Goal: Information Seeking & Learning: Find specific fact

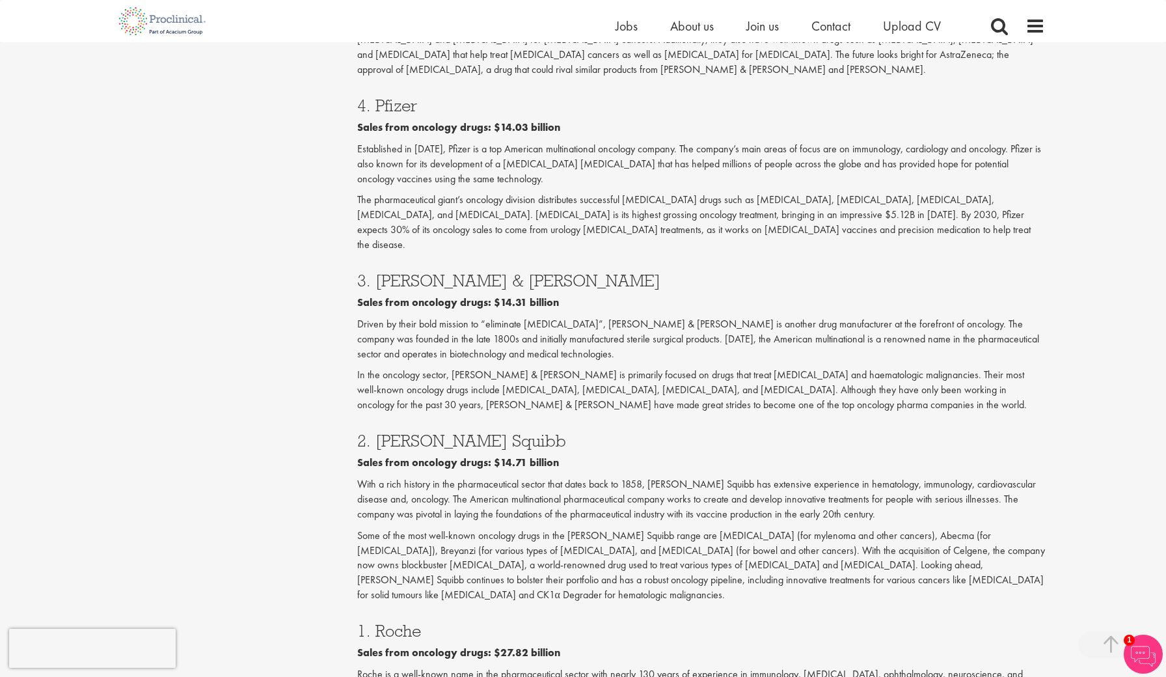
scroll to position [1824, 0]
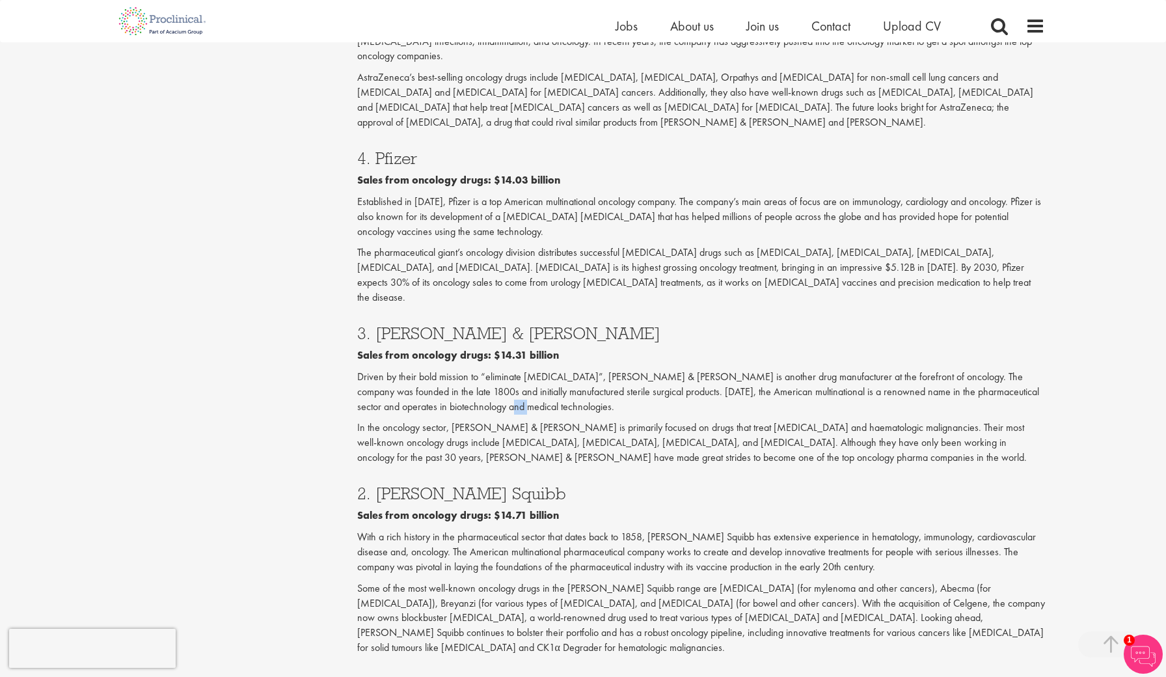
drag, startPoint x: 528, startPoint y: 251, endPoint x: 511, endPoint y: 248, distance: 17.2
click at [511, 370] on p "Driven by their bold mission to “eliminate [MEDICAL_DATA]”, [PERSON_NAME] & [PE…" at bounding box center [701, 392] width 688 height 45
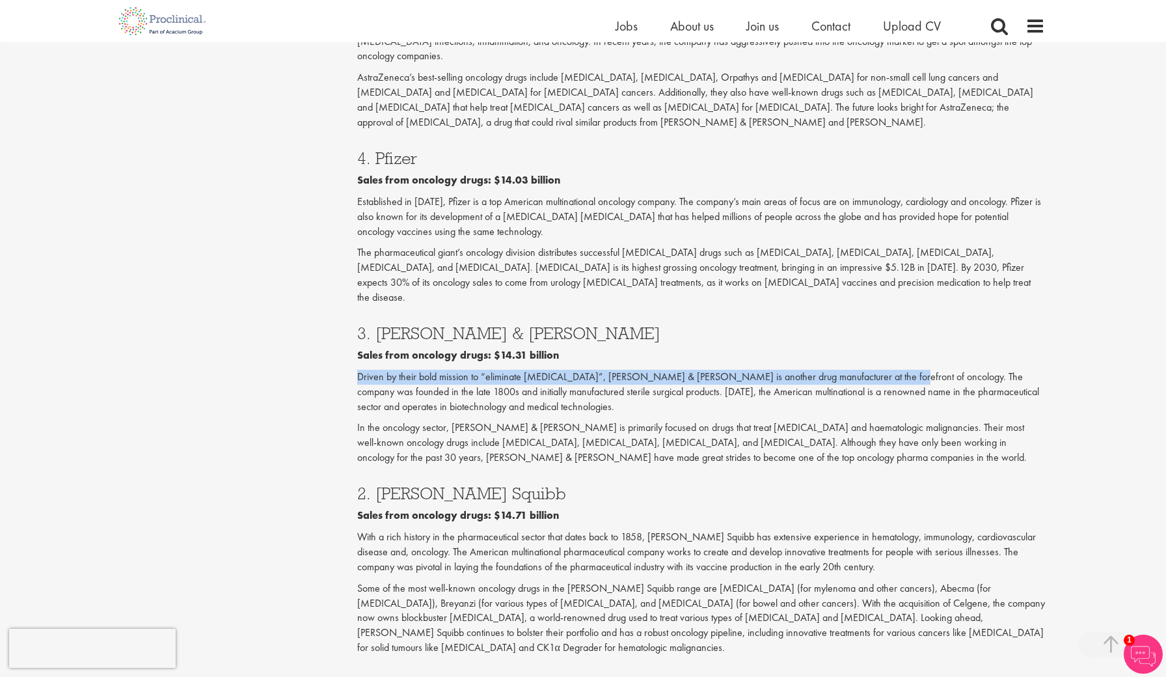
drag, startPoint x: 871, startPoint y: 223, endPoint x: 358, endPoint y: 226, distance: 512.7
click at [358, 370] on p "Driven by their bold mission to “eliminate [MEDICAL_DATA]”, [PERSON_NAME] & [PE…" at bounding box center [701, 392] width 688 height 45
copy p "Driven by their bold mission to “eliminate [MEDICAL_DATA]”, [PERSON_NAME] & [PE…"
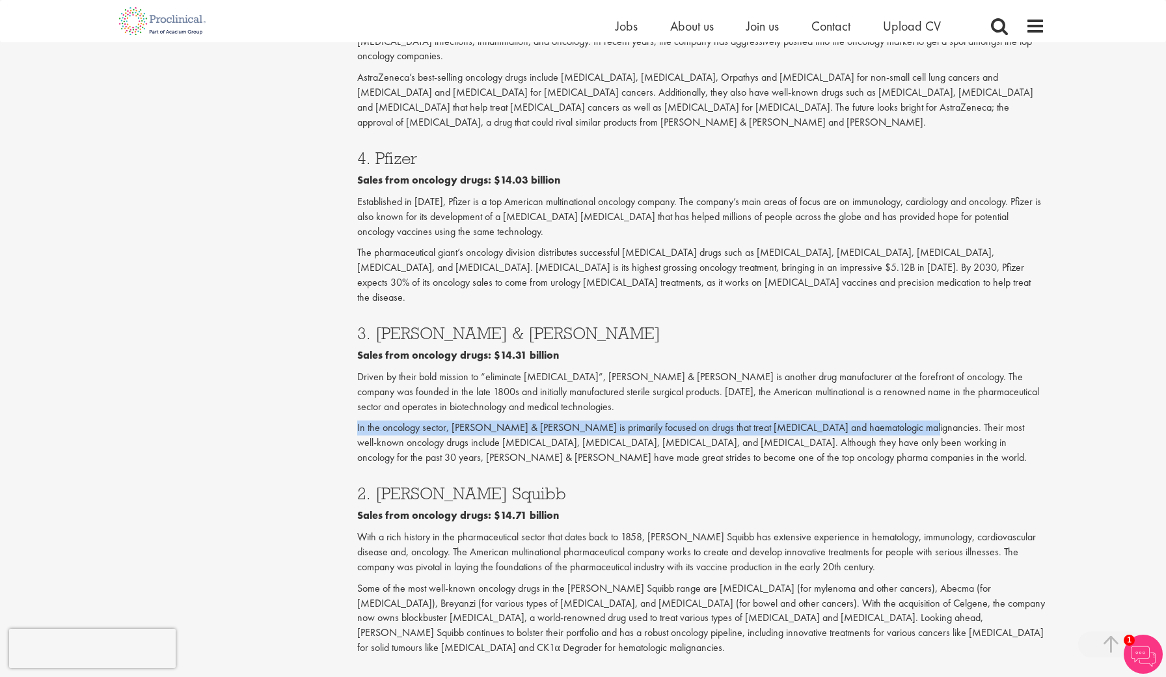
drag, startPoint x: 884, startPoint y: 275, endPoint x: 351, endPoint y: 275, distance: 532.2
copy p "In the oncology sector, [PERSON_NAME] & [PERSON_NAME] is primarily focused on d…"
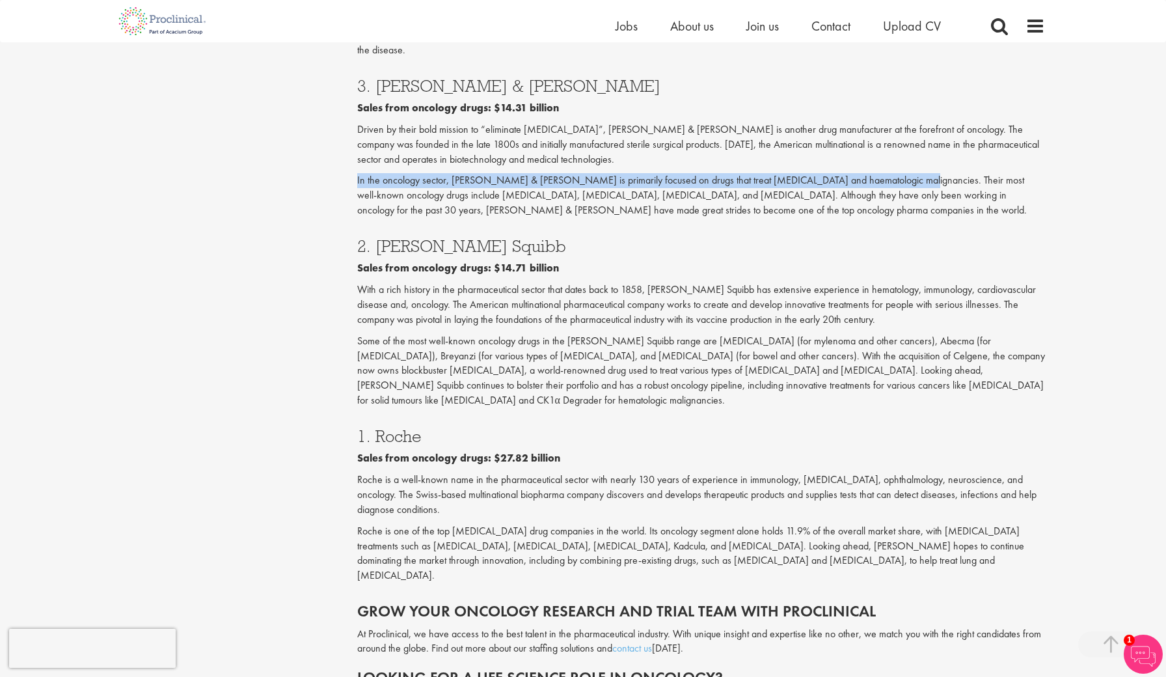
scroll to position [2072, 0]
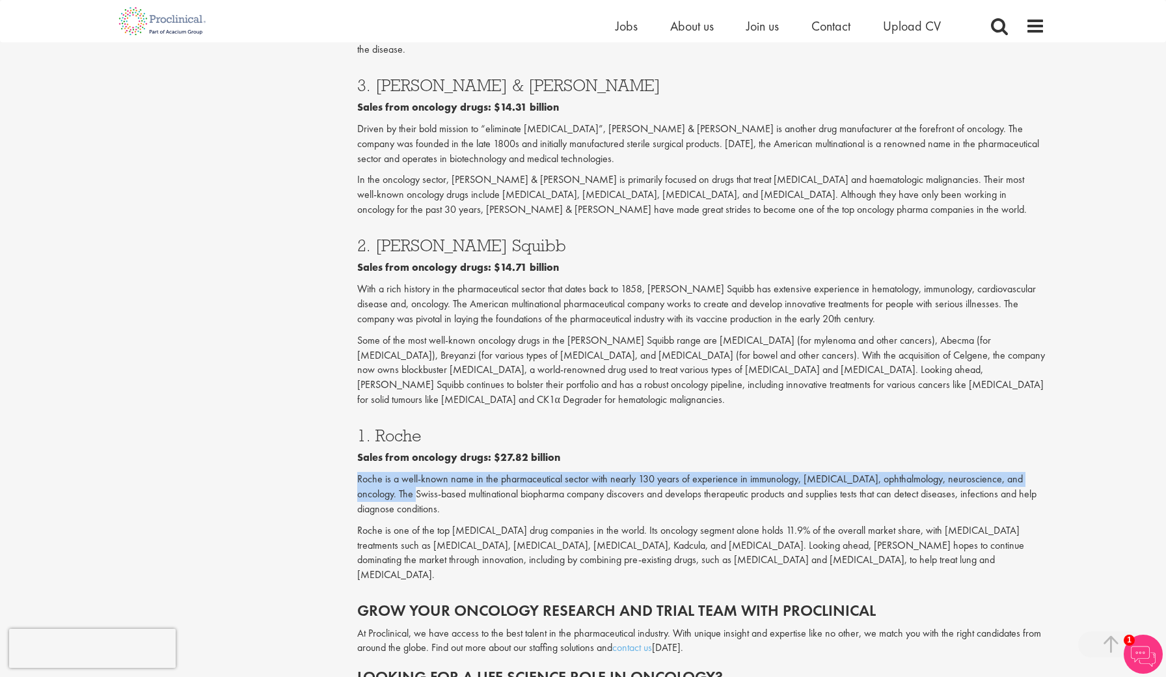
drag, startPoint x: 354, startPoint y: 302, endPoint x: 398, endPoint y: 310, distance: 44.9
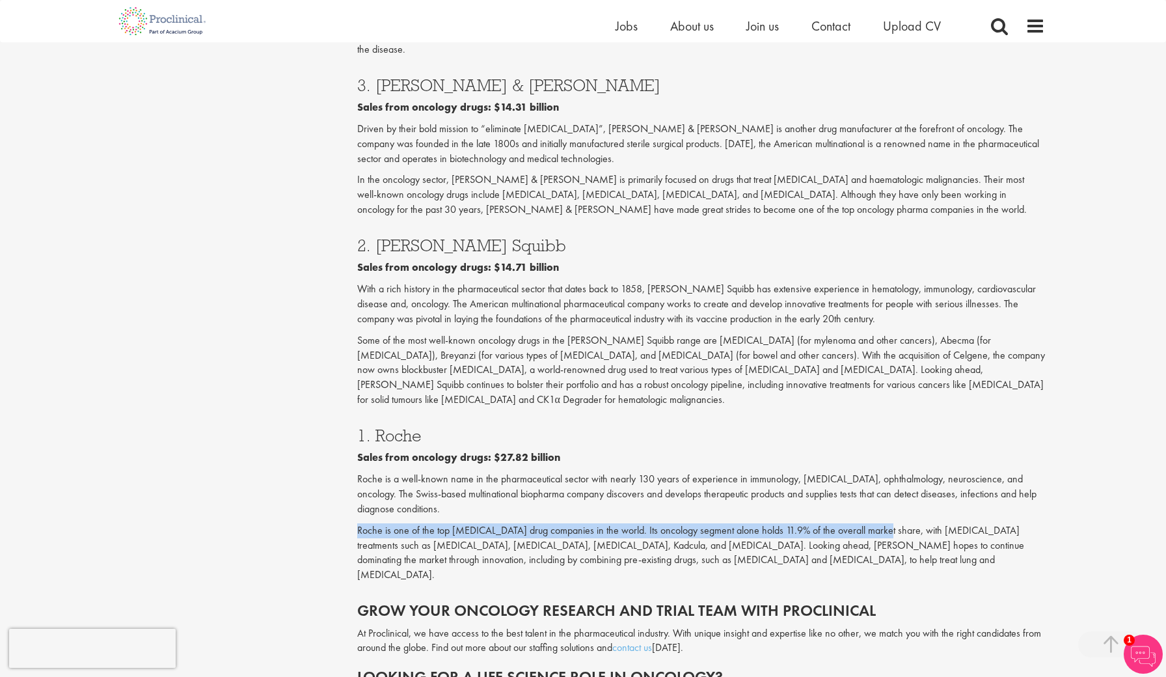
drag, startPoint x: 872, startPoint y: 350, endPoint x: 307, endPoint y: 347, distance: 564.8
copy p "Roche is one of the top [MEDICAL_DATA] drug companies in the world. Its oncolog…"
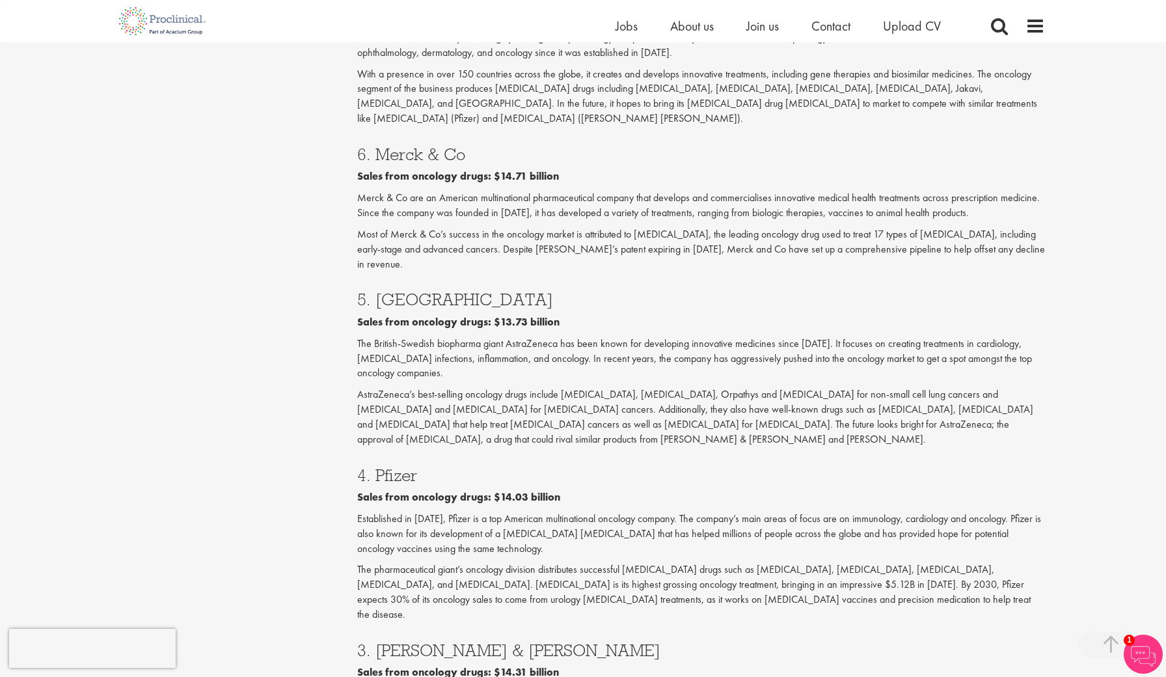
scroll to position [1504, 0]
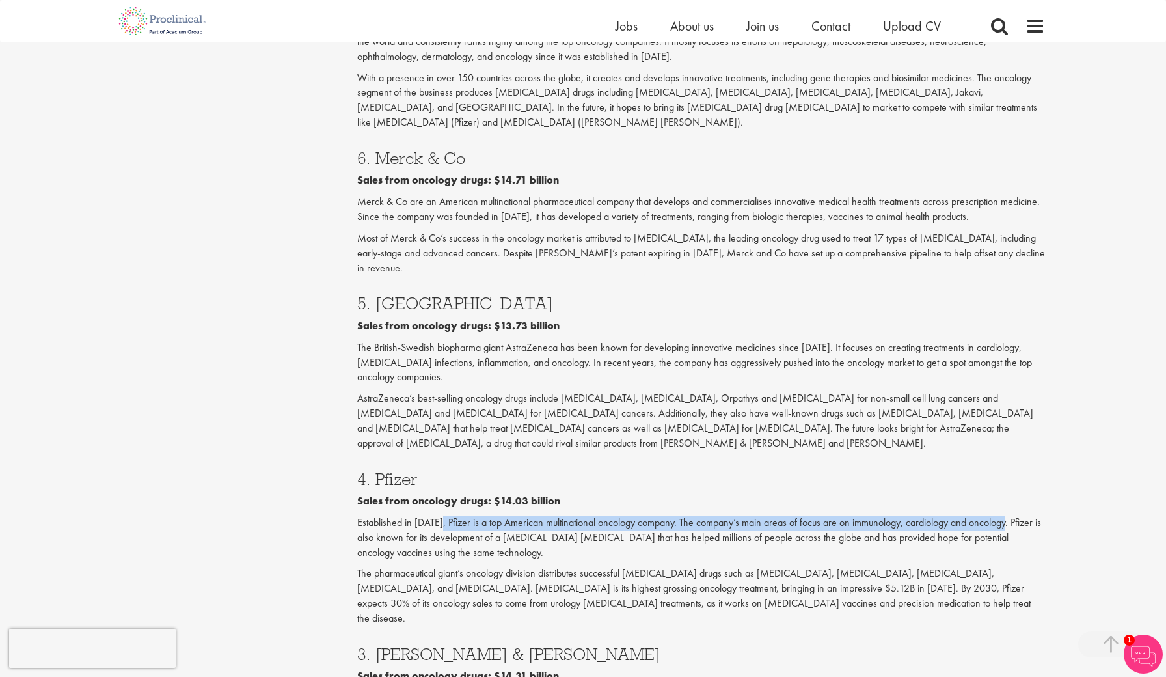
drag, startPoint x: 443, startPoint y: 386, endPoint x: 1009, endPoint y: 390, distance: 566.1
click at [1009, 515] on p "Established in [DATE], Pfizer is a top American multinational oncology company.…" at bounding box center [701, 537] width 688 height 45
copy p "Pfizer is a top American multinational oncology company. The company’s main are…"
